Goal: Task Accomplishment & Management: Manage account settings

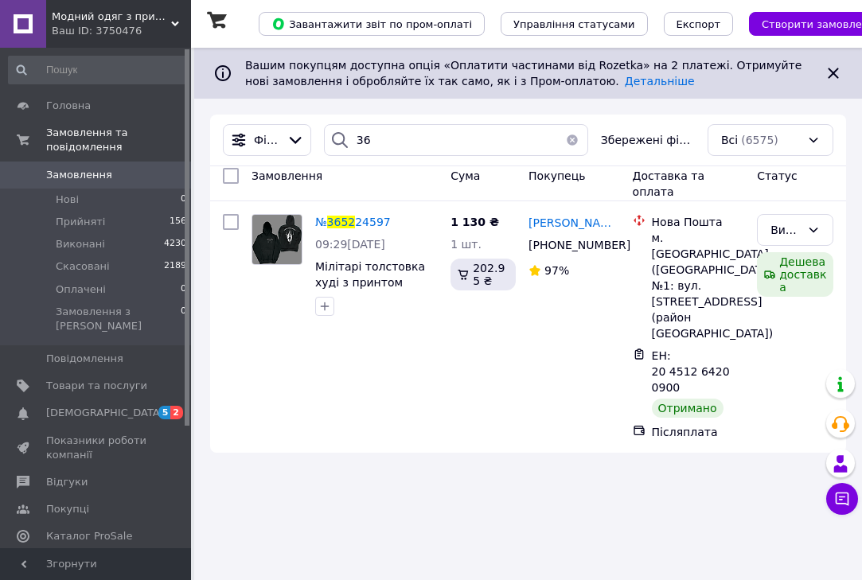
type input "3"
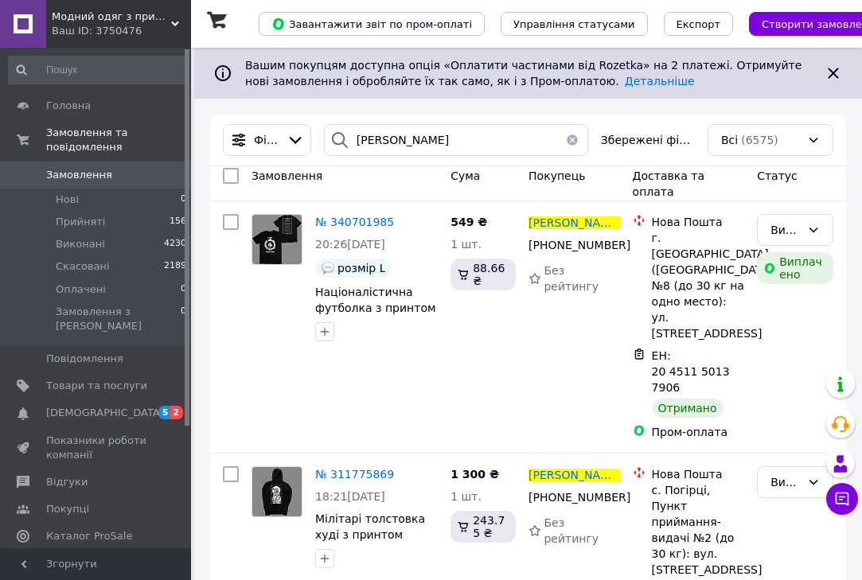
drag, startPoint x: 490, startPoint y: 134, endPoint x: 324, endPoint y: 146, distance: 166.8
click at [324, 146] on div "Денисенко Єгор" at bounding box center [456, 140] width 277 height 32
type input "Денисенко Єгор"
click at [170, 24] on div "Ваш ID: 3750476" at bounding box center [121, 31] width 139 height 14
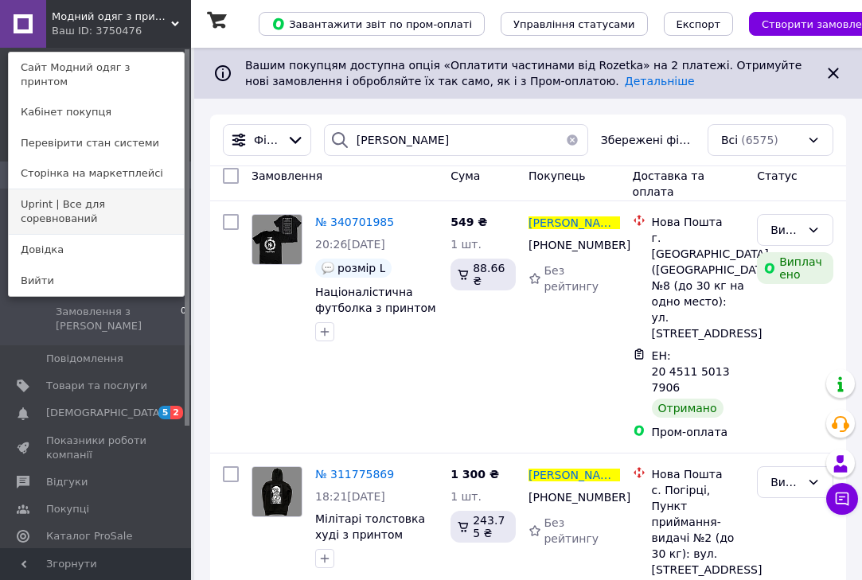
click at [123, 190] on link "Uprint | Все для соревнований" at bounding box center [96, 211] width 175 height 45
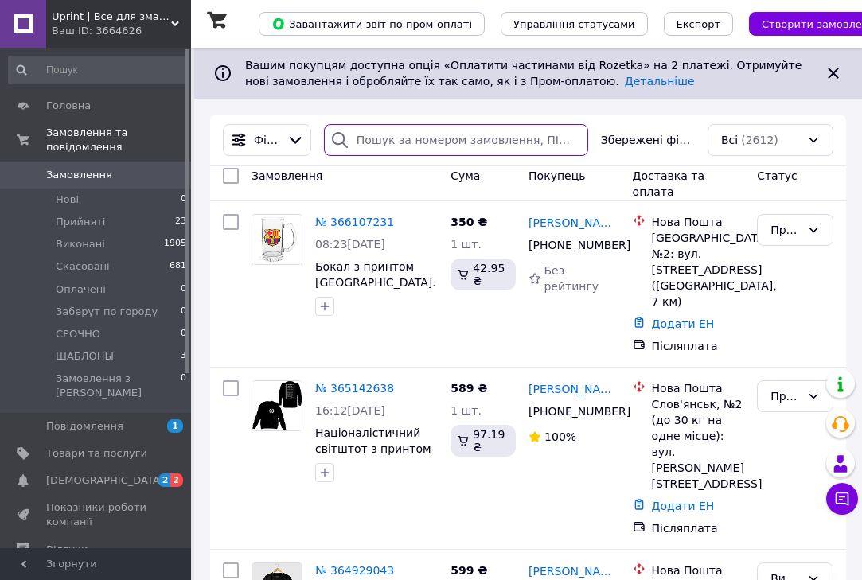
click at [404, 135] on input "search" at bounding box center [456, 140] width 264 height 32
paste input "Денисенко Єгор"
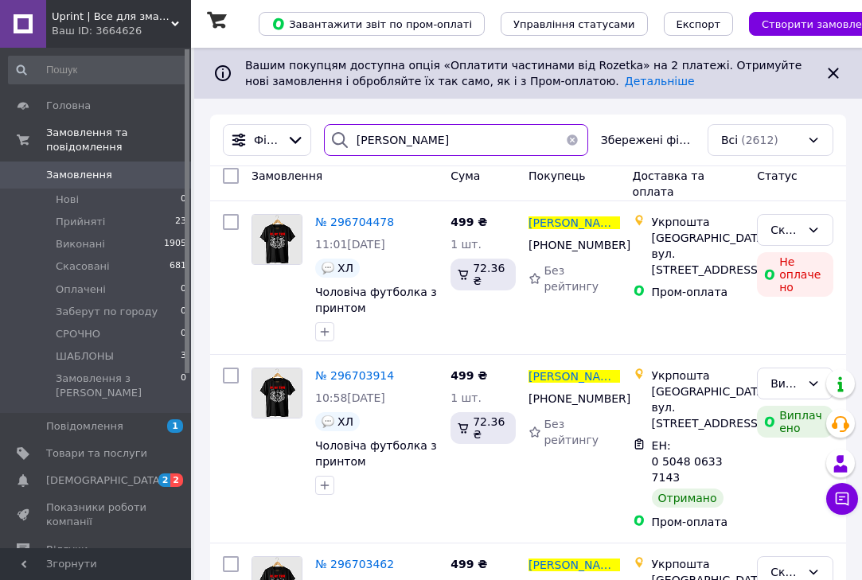
type input "Денисенко Єгор"
click at [574, 137] on button "button" at bounding box center [572, 140] width 32 height 32
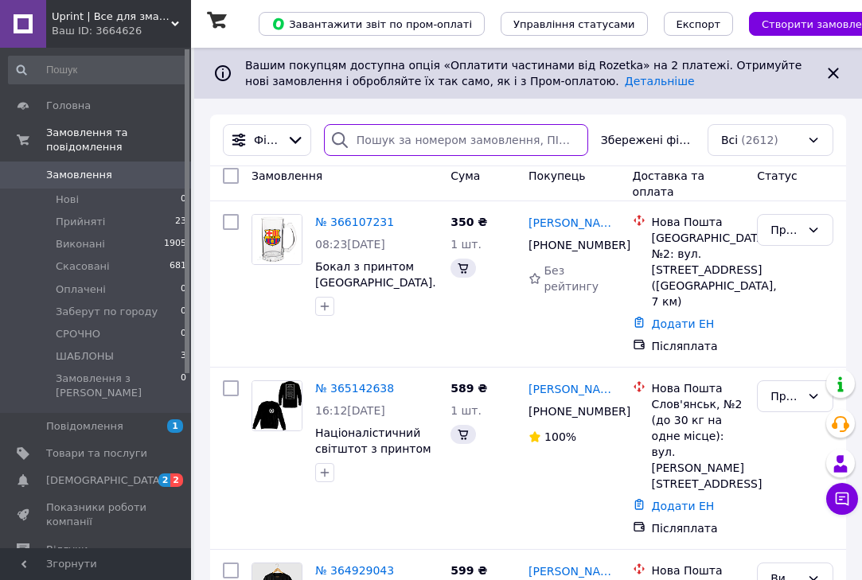
click at [377, 144] on input "search" at bounding box center [456, 140] width 264 height 32
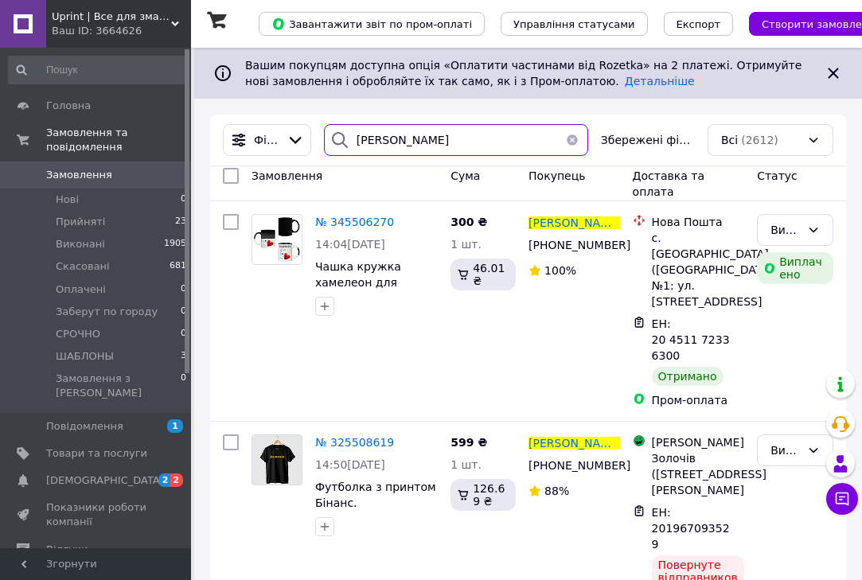
type input "[PERSON_NAME]"
click at [166, 35] on div "Ваш ID: 3664626" at bounding box center [121, 31] width 139 height 14
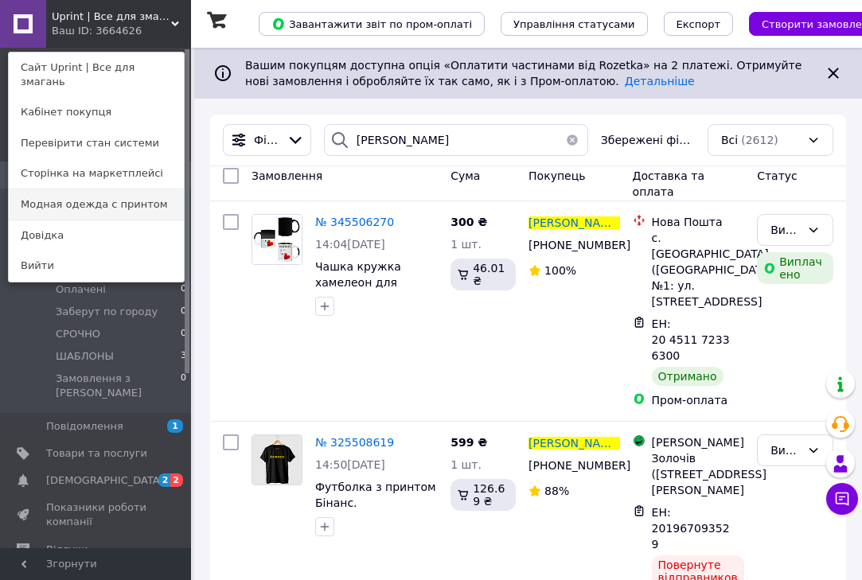
click at [109, 189] on link "Модная одежда с принтом" at bounding box center [96, 204] width 175 height 30
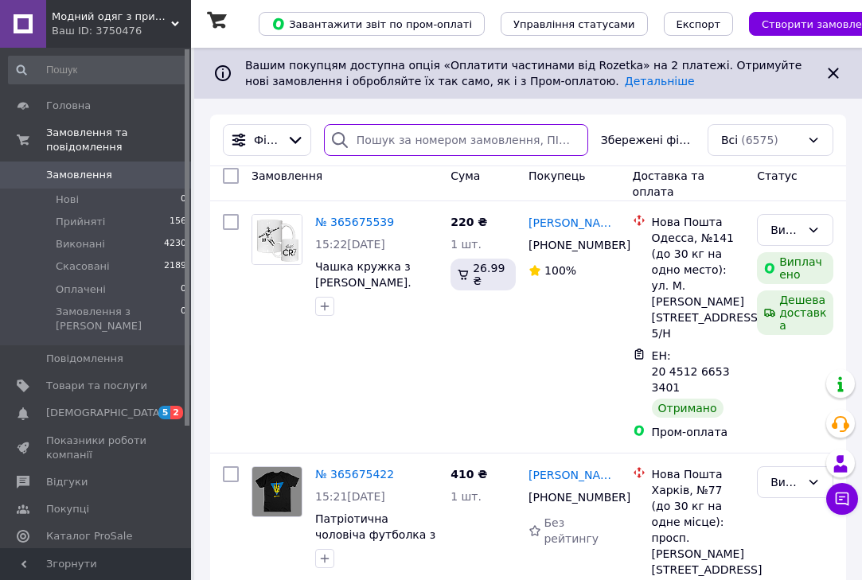
click at [424, 131] on input "search" at bounding box center [456, 140] width 264 height 32
paste input "[PERSON_NAME]"
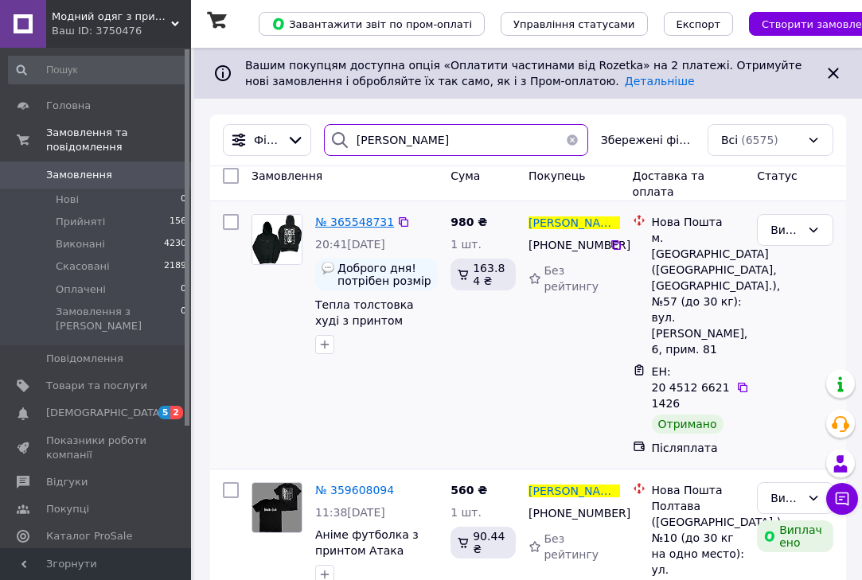
type input "[PERSON_NAME]"
click at [344, 220] on span "№ 365548731" at bounding box center [354, 222] width 79 height 13
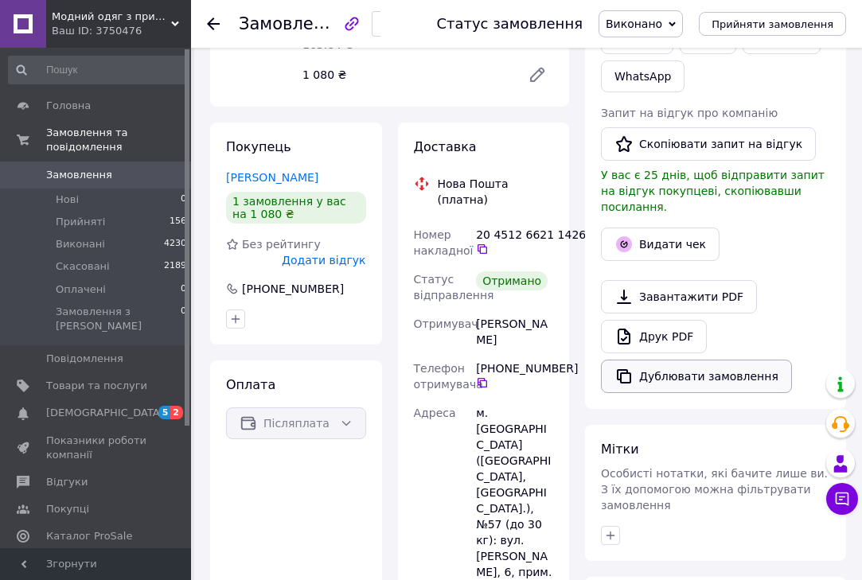
scroll to position [364, 0]
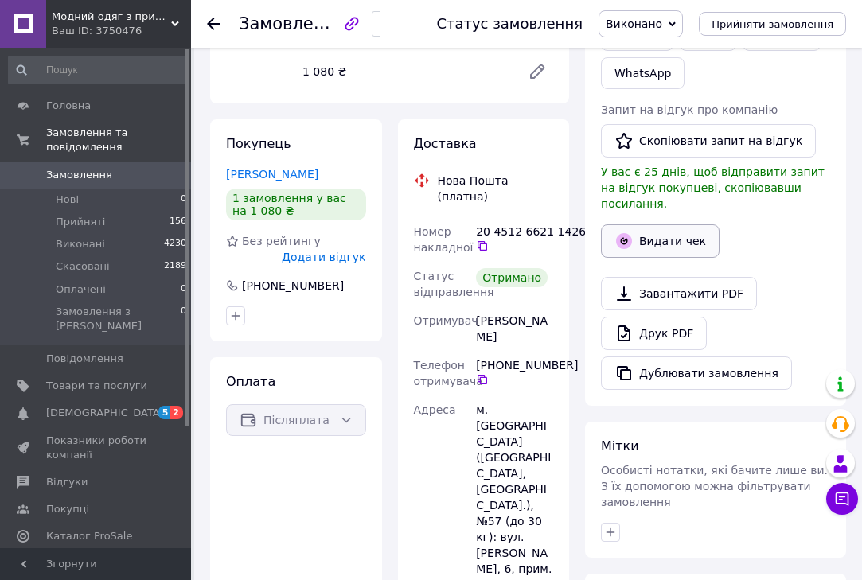
click at [654, 224] on button "Видати чек" at bounding box center [660, 240] width 119 height 33
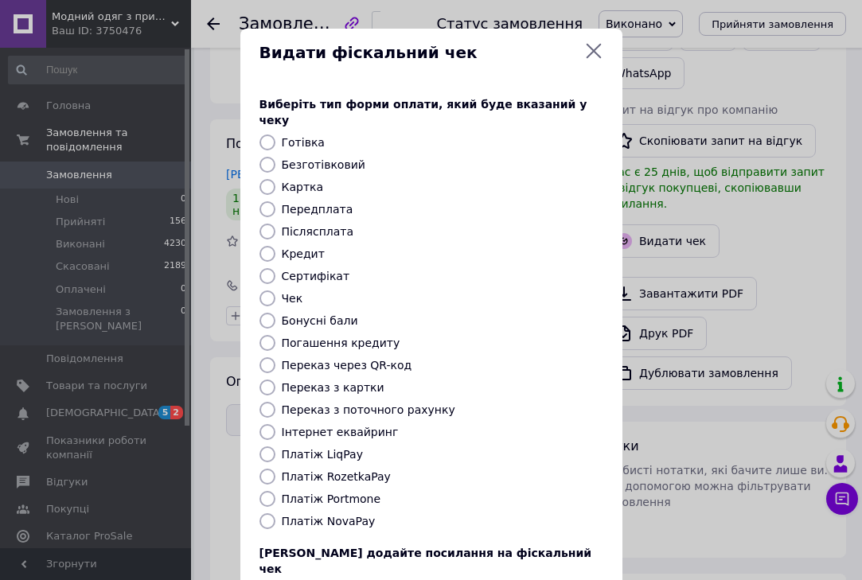
click at [328, 515] on label "Платіж NovaPay" at bounding box center [329, 521] width 94 height 13
click at [275, 513] on input "Платіж NovaPay" at bounding box center [267, 521] width 16 height 16
radio input "true"
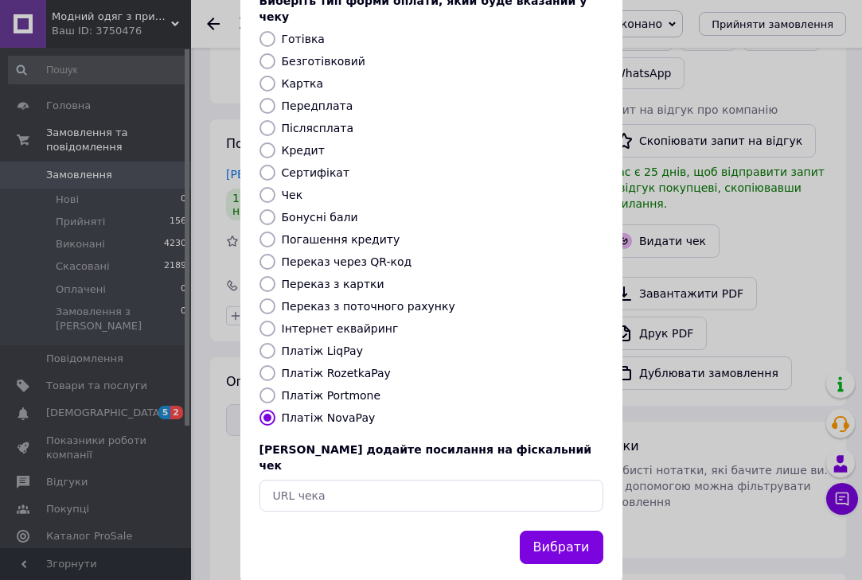
scroll to position [103, 0]
click at [547, 532] on button "Вибрати" at bounding box center [562, 549] width 84 height 34
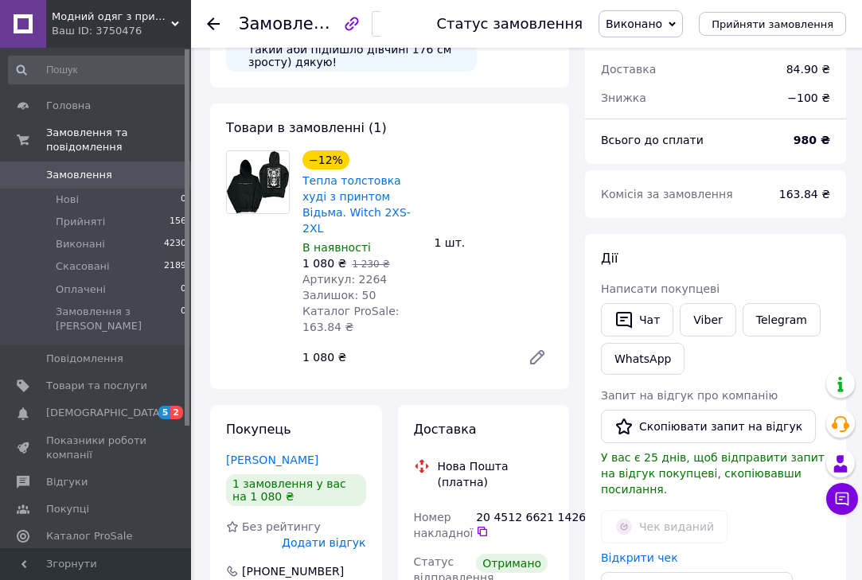
scroll to position [21, 0]
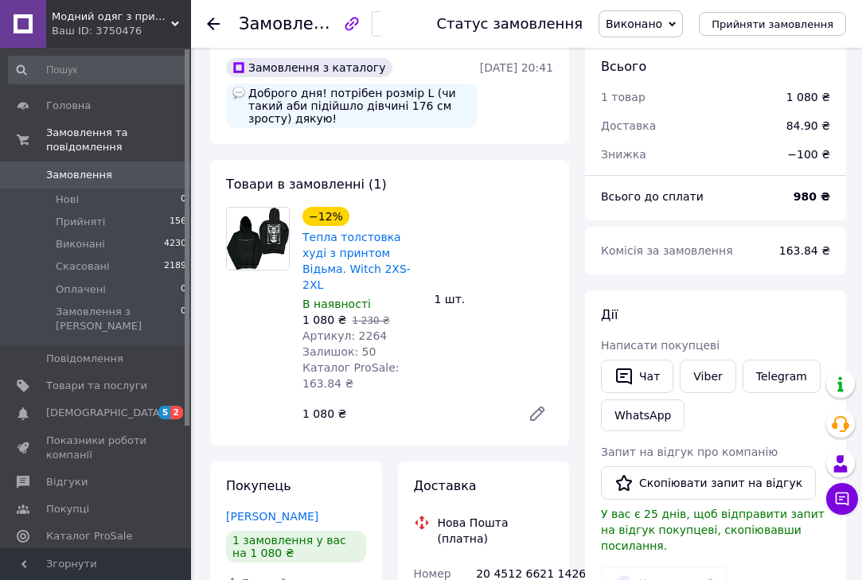
click at [213, 24] on use at bounding box center [213, 24] width 13 height 13
